Goal: Task Accomplishment & Management: Use online tool/utility

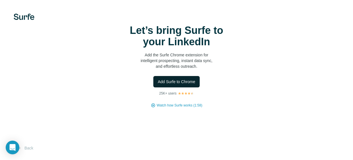
click at [177, 82] on span "Add Surfe to Chrome" at bounding box center [176, 82] width 37 height 6
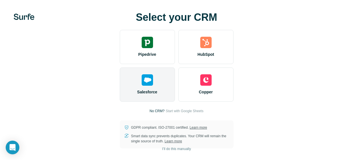
click at [149, 85] on img at bounding box center [146, 79] width 11 height 11
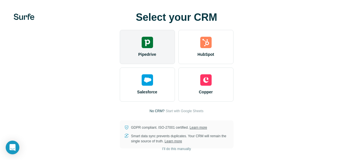
click at [154, 47] on div "Pipedrive" at bounding box center [147, 47] width 55 height 34
